Goal: Transaction & Acquisition: Purchase product/service

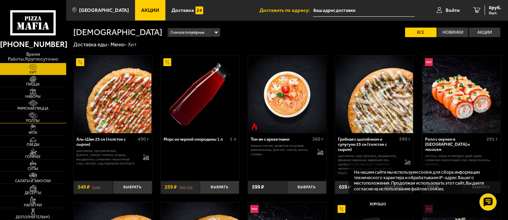
click at [45, 117] on link "Роллы" at bounding box center [33, 117] width 66 height 12
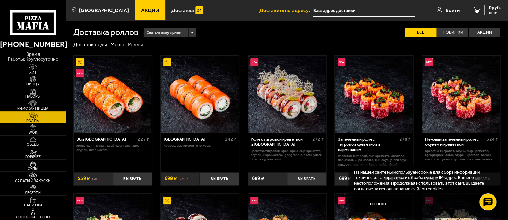
click at [41, 103] on img at bounding box center [33, 103] width 20 height 7
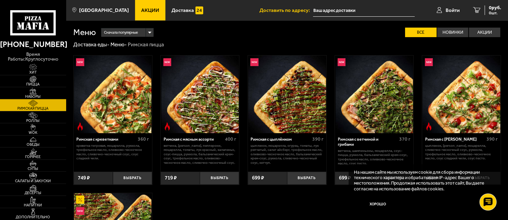
click at [42, 93] on img at bounding box center [33, 91] width 20 height 7
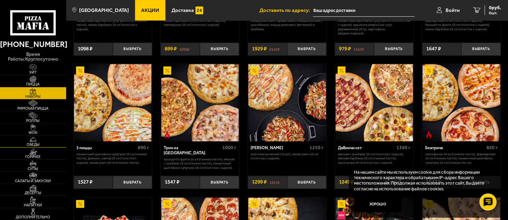
scroll to position [102, 0]
